Goal: Navigation & Orientation: Find specific page/section

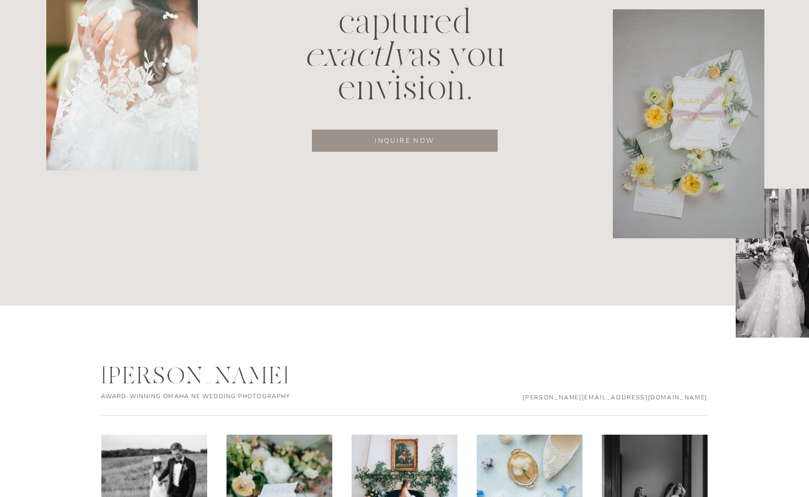
scroll to position [5508, 0]
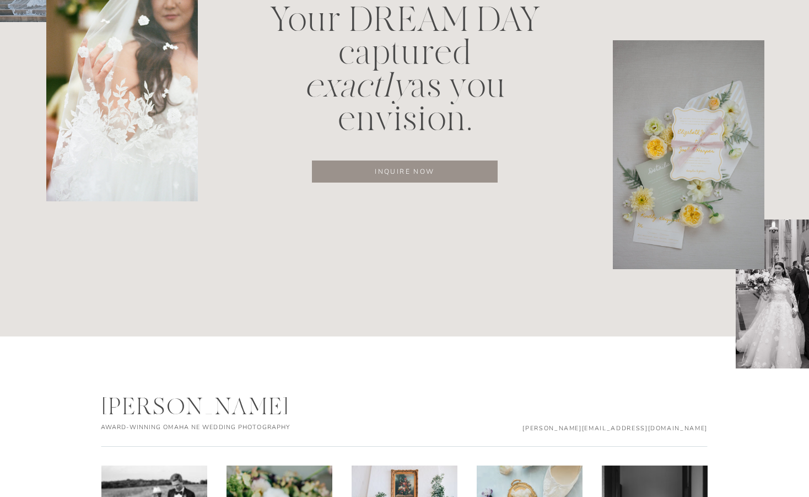
click at [409, 171] on p "inquire now" at bounding box center [405, 172] width 151 height 12
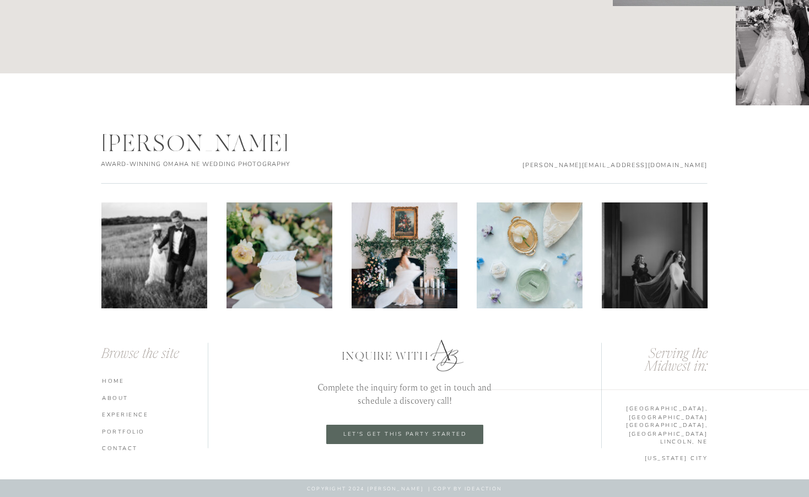
scroll to position [5771, 0]
click at [111, 397] on nav "ABOUT" at bounding box center [156, 398] width 109 height 8
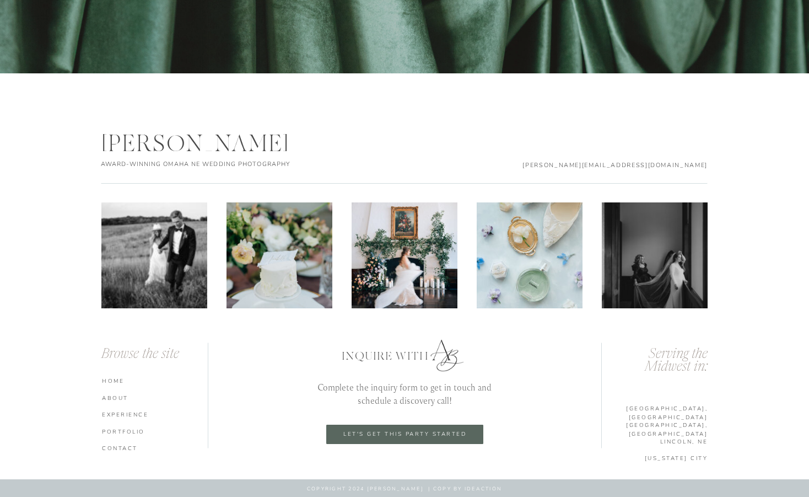
scroll to position [3589, 0]
click at [128, 414] on nav "experience" at bounding box center [156, 414] width 109 height 8
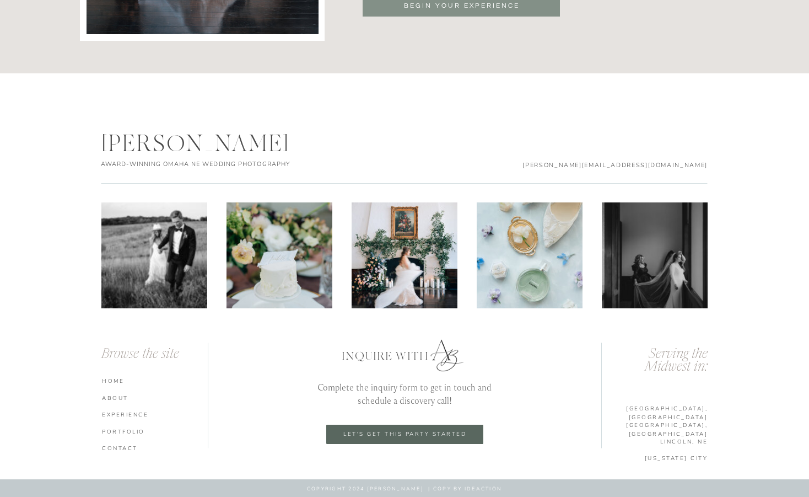
scroll to position [3850, 0]
click at [125, 430] on nav "portfolio" at bounding box center [156, 431] width 109 height 8
